Goal: Task Accomplishment & Management: Use online tool/utility

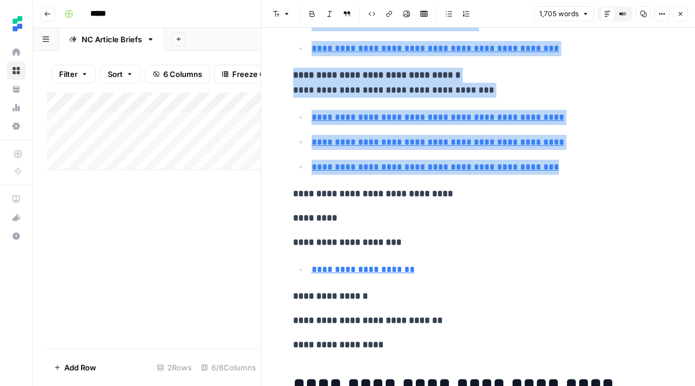
click at [187, 122] on div "Add Column" at bounding box center [154, 132] width 214 height 78
click at [211, 118] on div "Add Column" at bounding box center [154, 132] width 214 height 78
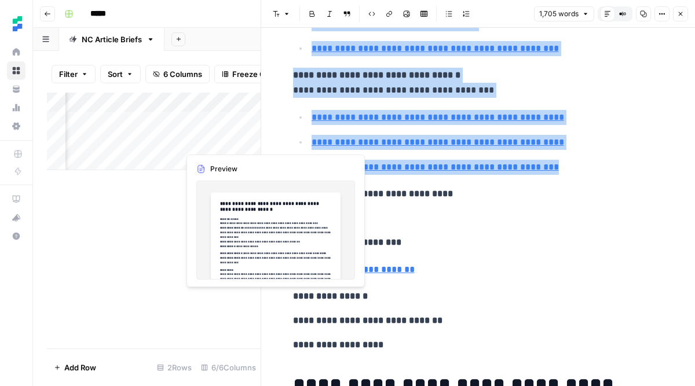
click at [215, 147] on div "Add Column" at bounding box center [154, 132] width 214 height 78
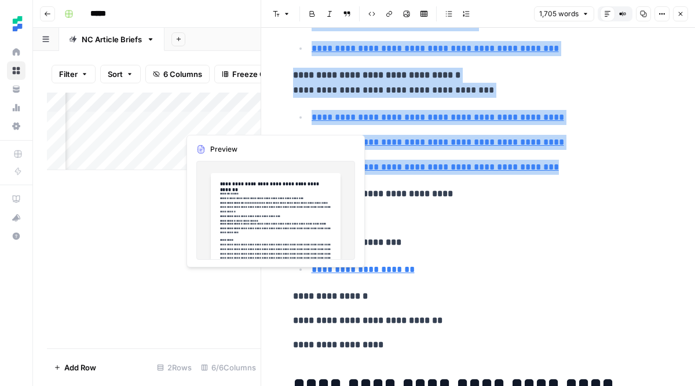
click at [222, 127] on div "Add Column" at bounding box center [154, 132] width 214 height 78
click at [226, 122] on div "Add Column" at bounding box center [154, 132] width 214 height 78
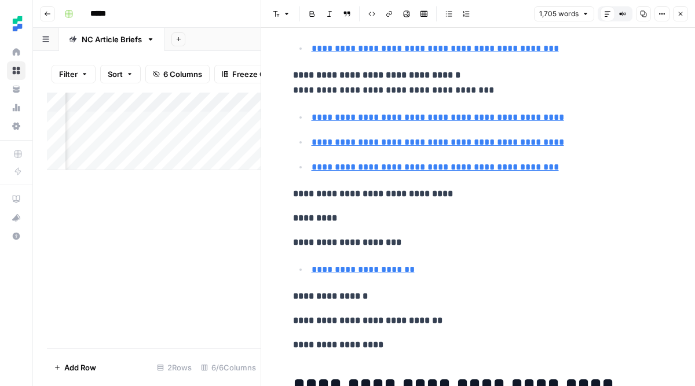
click at [226, 122] on div at bounding box center [232, 121] width 106 height 21
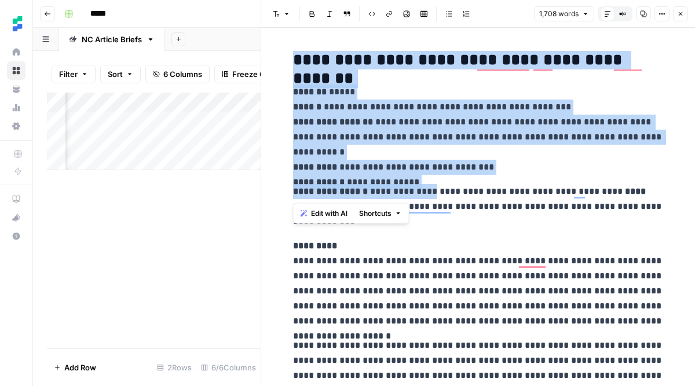
drag, startPoint x: 294, startPoint y: 59, endPoint x: 421, endPoint y: 197, distance: 187.4
click at [360, 126] on strong "**********" at bounding box center [333, 122] width 80 height 9
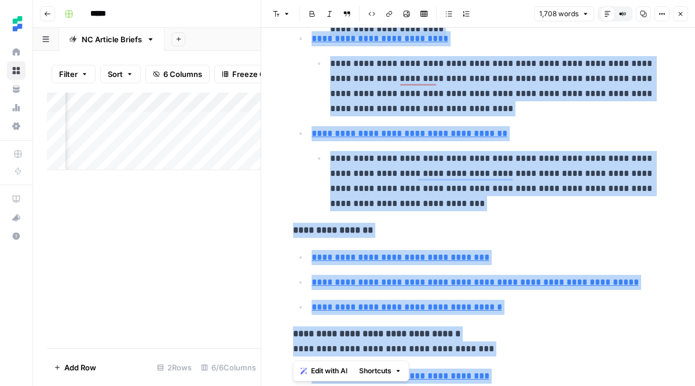
scroll to position [815, 0]
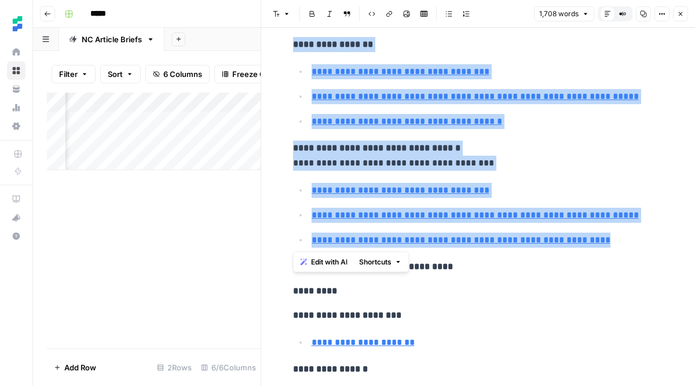
drag, startPoint x: 292, startPoint y: 90, endPoint x: 604, endPoint y: 237, distance: 345.0
copy div "**********"
